Goal: Navigation & Orientation: Understand site structure

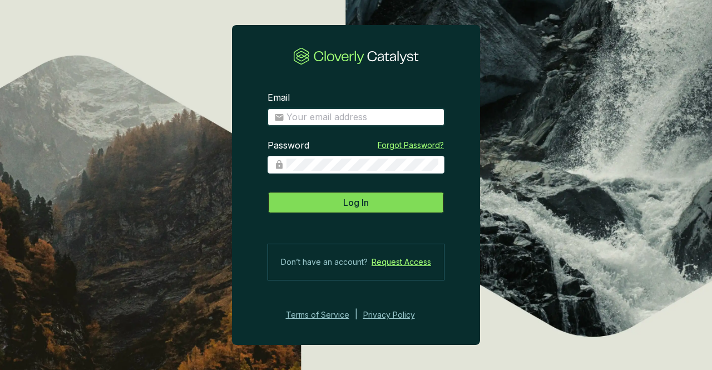
type input "[EMAIL_ADDRESS][DOMAIN_NAME]"
click at [324, 207] on button "Log In" at bounding box center [356, 202] width 177 height 22
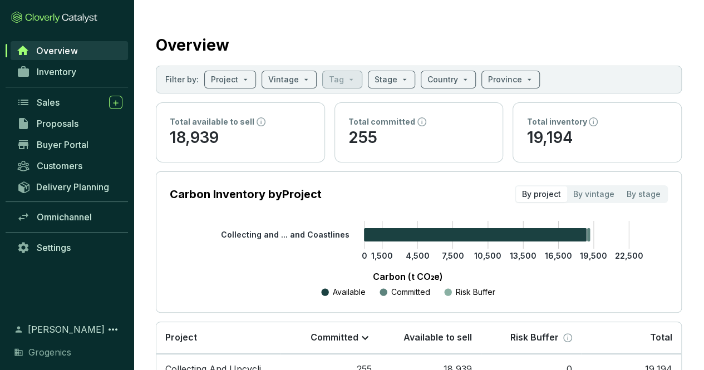
scroll to position [71, 0]
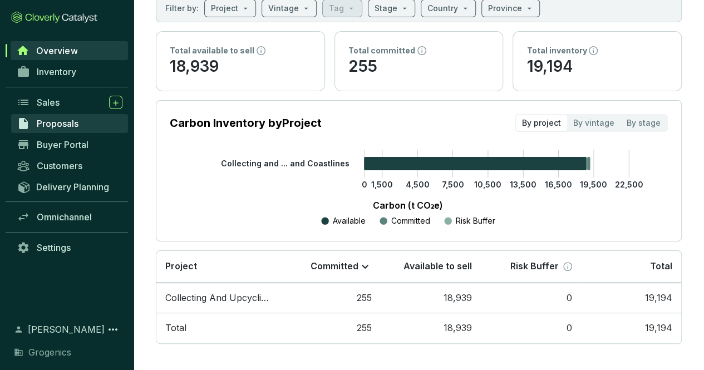
click at [72, 130] on link "Proposals" at bounding box center [69, 123] width 117 height 19
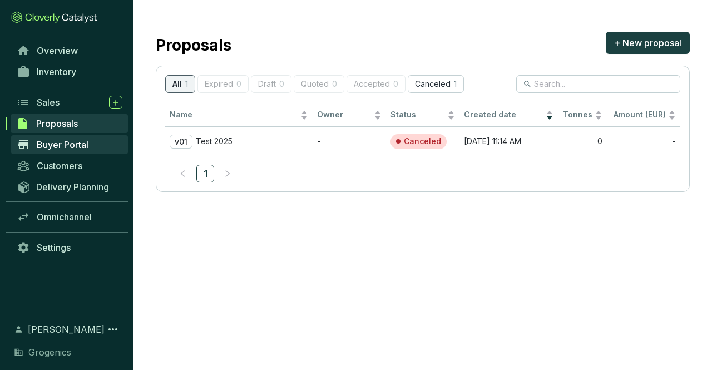
click at [69, 146] on span "Buyer Portal" at bounding box center [63, 144] width 52 height 11
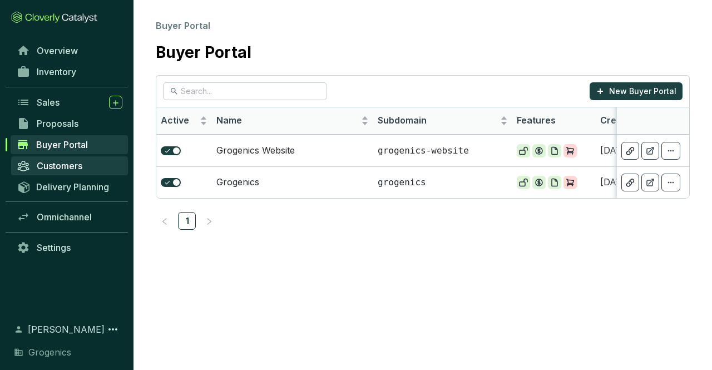
click at [78, 165] on span "Customers" at bounding box center [60, 165] width 46 height 11
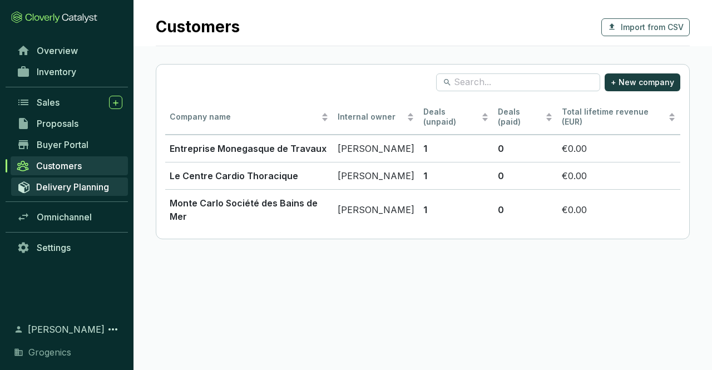
click at [76, 180] on link "Delivery Planning" at bounding box center [69, 186] width 117 height 18
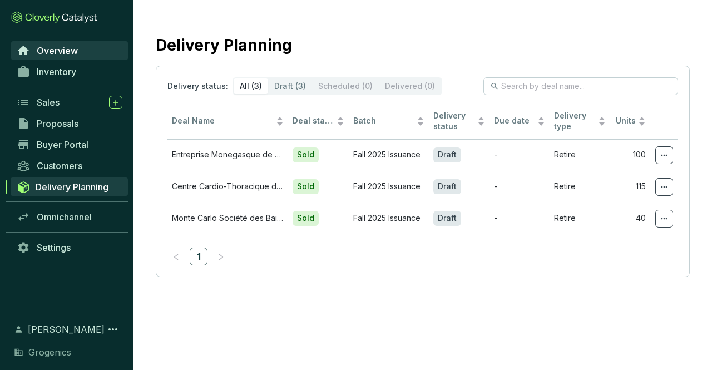
click at [44, 45] on span "Overview" at bounding box center [57, 50] width 41 height 11
